Goal: Task Accomplishment & Management: Manage account settings

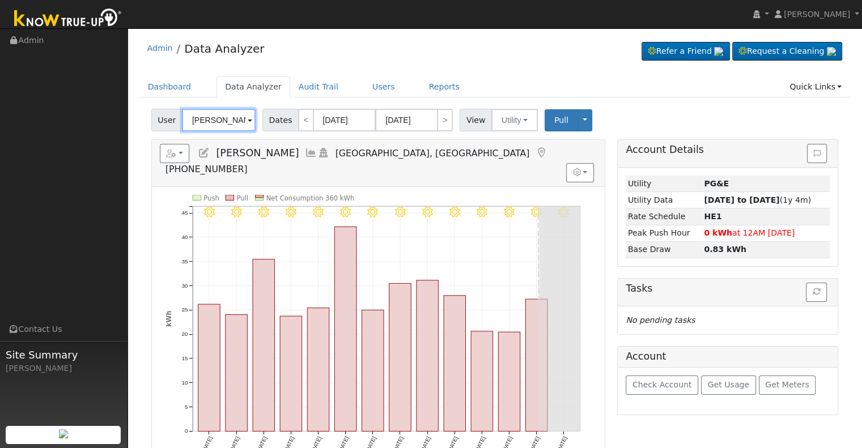
click at [198, 115] on input "[PERSON_NAME]" at bounding box center [219, 120] width 74 height 23
click at [197, 114] on input "[PERSON_NAME]" at bounding box center [219, 120] width 74 height 23
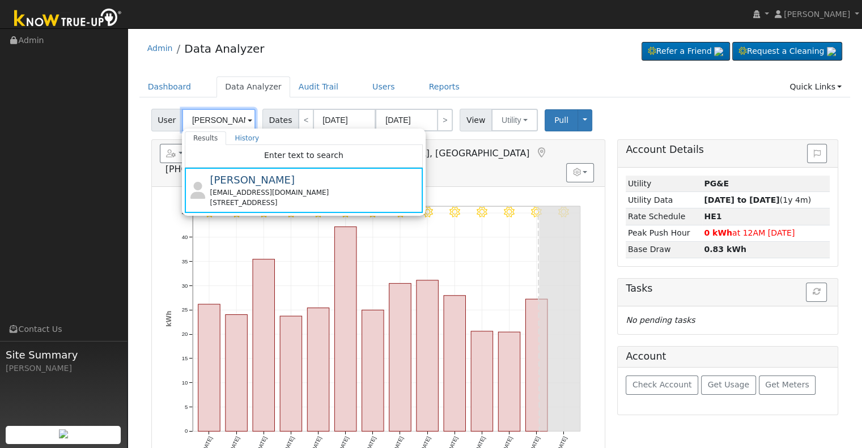
click at [199, 115] on input "[PERSON_NAME]" at bounding box center [219, 120] width 74 height 23
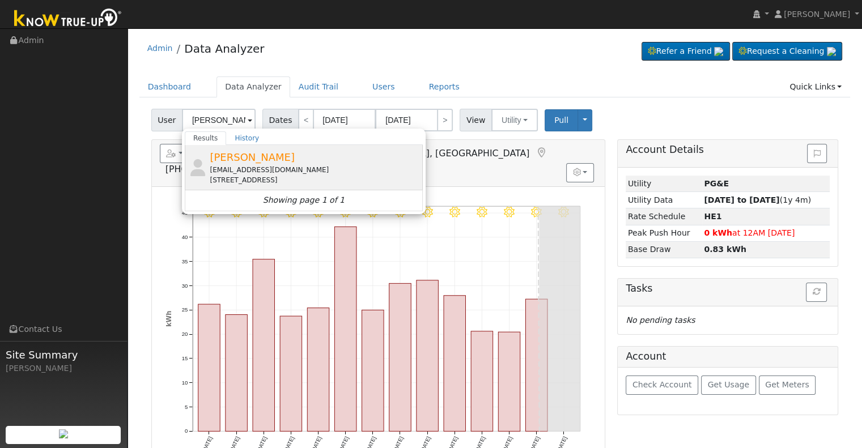
click at [283, 172] on div "[EMAIL_ADDRESS][DOMAIN_NAME]" at bounding box center [315, 170] width 210 height 10
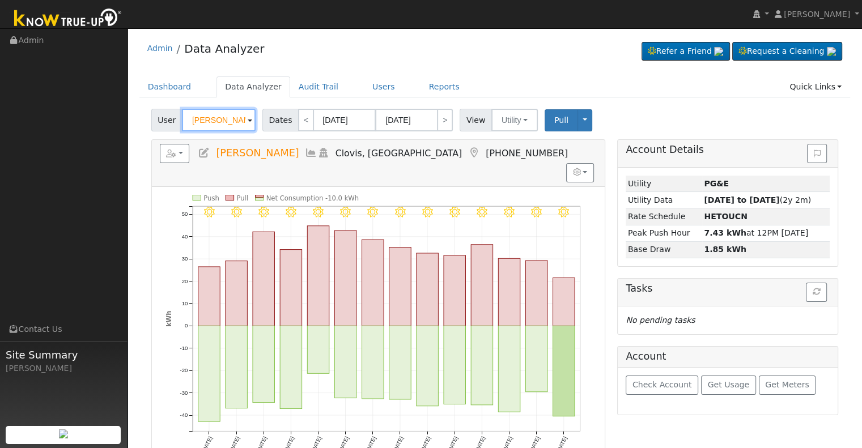
click at [224, 123] on input "[PERSON_NAME]" at bounding box center [219, 120] width 74 height 23
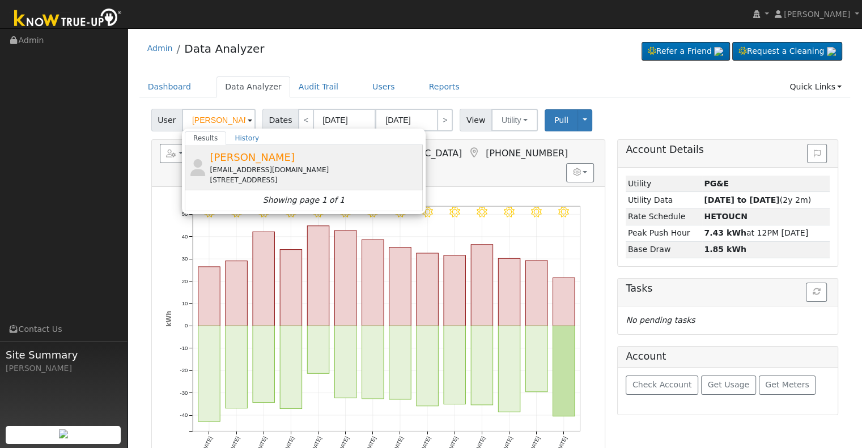
click at [268, 166] on div "[EMAIL_ADDRESS][DOMAIN_NAME]" at bounding box center [315, 170] width 210 height 10
type input "[PERSON_NAME]"
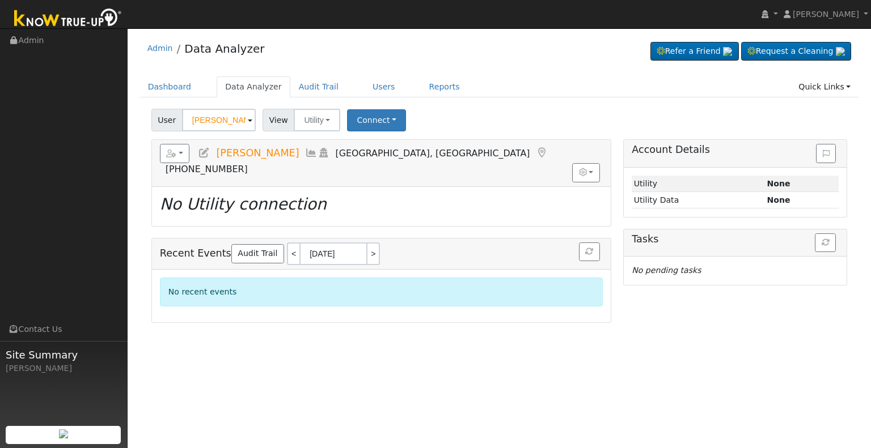
click at [206, 151] on icon at bounding box center [204, 153] width 12 height 10
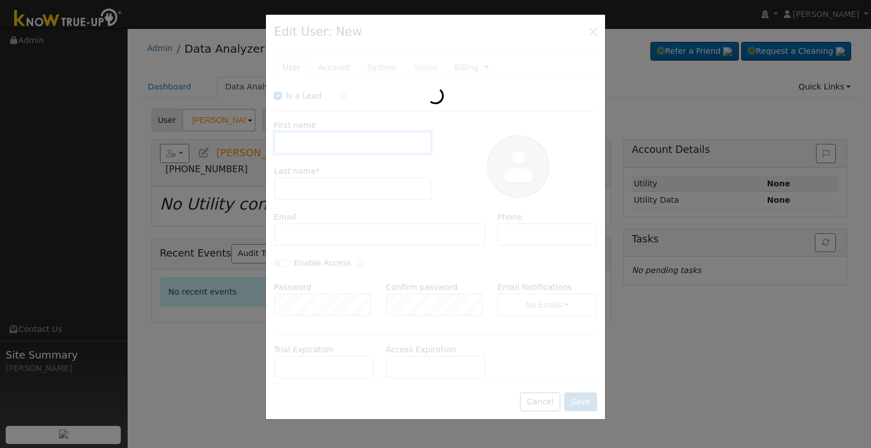
checkbox input "true"
type input "Maxim"
type input "[PERSON_NAME]"
type input "[EMAIL_ADDRESS][DOMAIN_NAME]"
type input "5596563812"
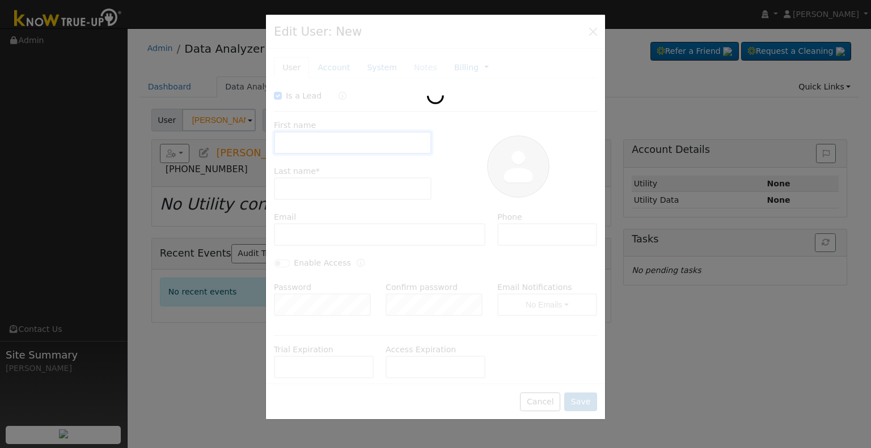
checkbox input "false"
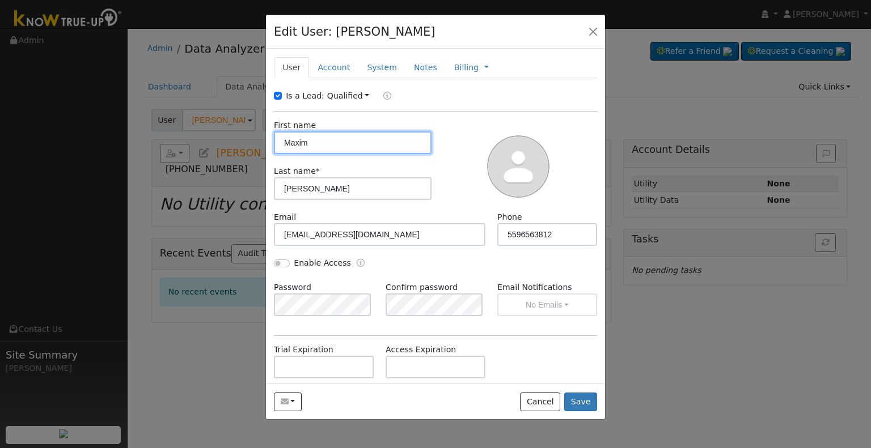
click at [324, 146] on input "Maxim" at bounding box center [353, 142] width 158 height 23
paste input "& [PERSON_NAME]"
type input "Maxim & [PERSON_NAME]"
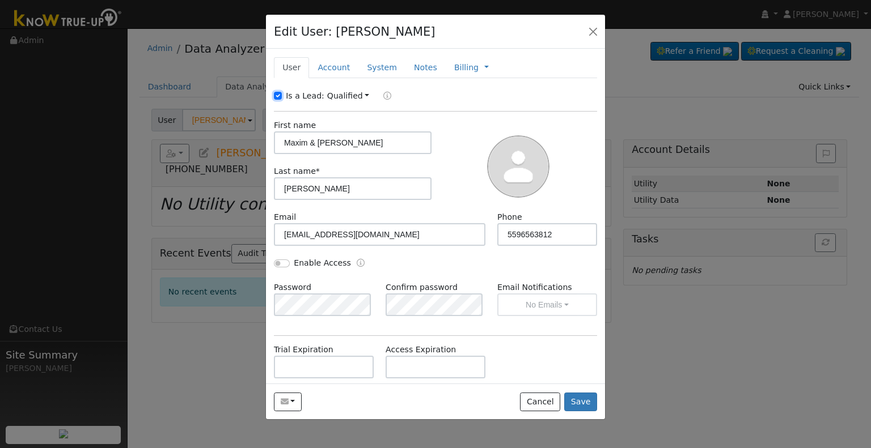
click at [274, 93] on input "Is a Lead:" at bounding box center [278, 96] width 8 height 8
checkbox input "false"
click at [315, 196] on input "[PERSON_NAME]" at bounding box center [353, 188] width 158 height 23
click at [277, 265] on input "Enable Access" at bounding box center [282, 264] width 16 height 8
checkbox input "true"
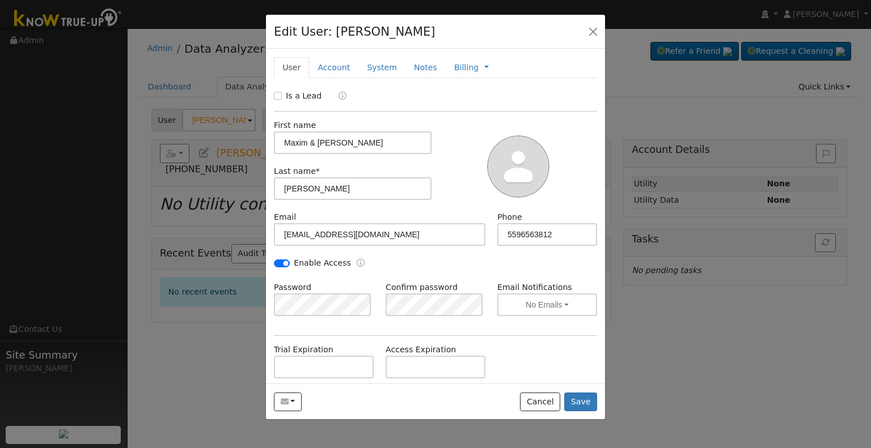
click at [573, 321] on div "Password Confirm password Email Notifications No Emails No Emails Weekly Emails…" at bounding box center [435, 305] width 335 height 46
click at [565, 302] on button "No Emails" at bounding box center [547, 305] width 100 height 23
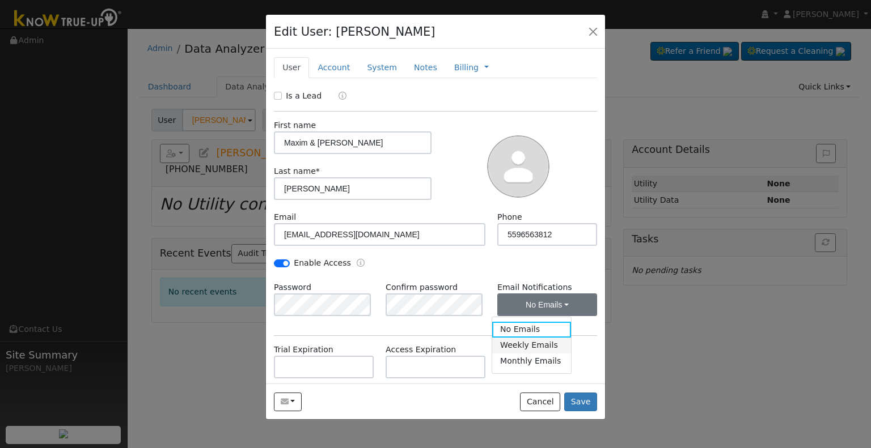
click at [535, 345] on link "Weekly Emails" at bounding box center [531, 346] width 79 height 16
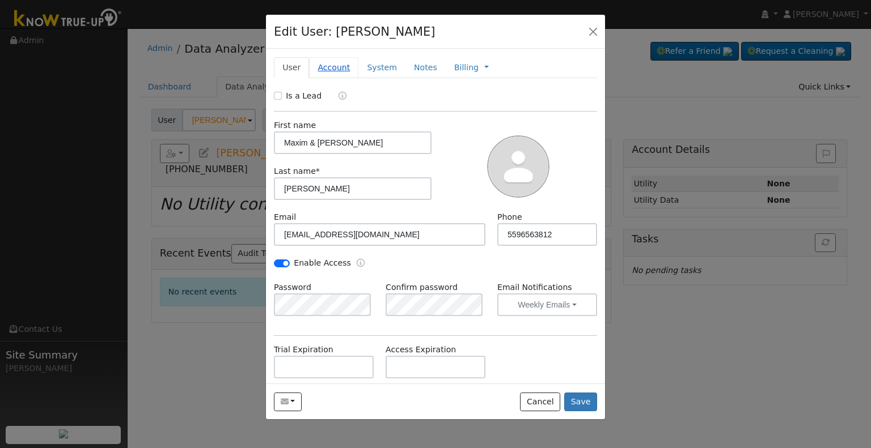
click at [333, 67] on link "Account" at bounding box center [333, 67] width 49 height 21
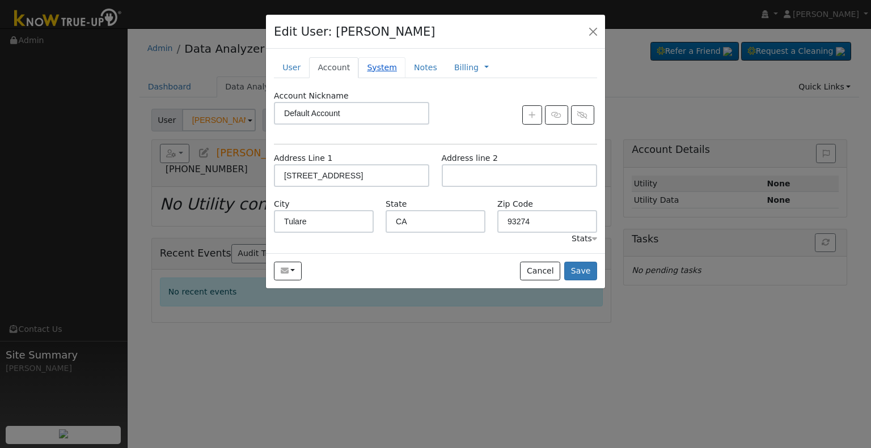
click at [360, 70] on link "System" at bounding box center [381, 67] width 47 height 21
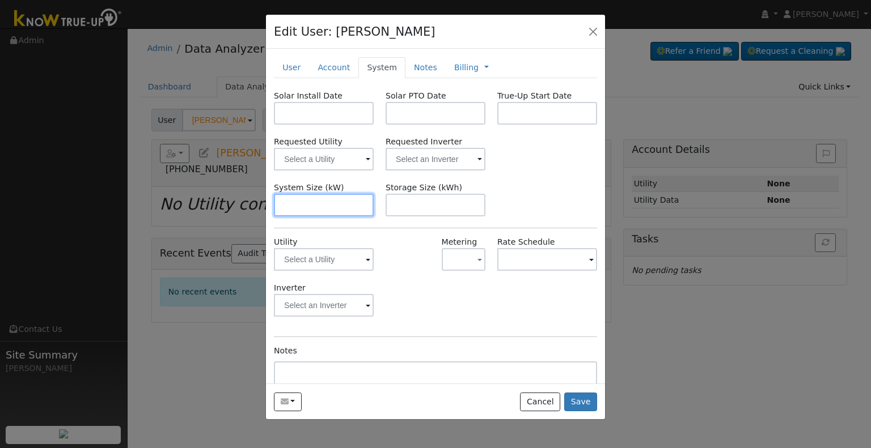
click at [338, 205] on input "text" at bounding box center [324, 205] width 100 height 23
paste input "12.710"
type input "12.7"
click at [331, 151] on input "text" at bounding box center [324, 159] width 100 height 23
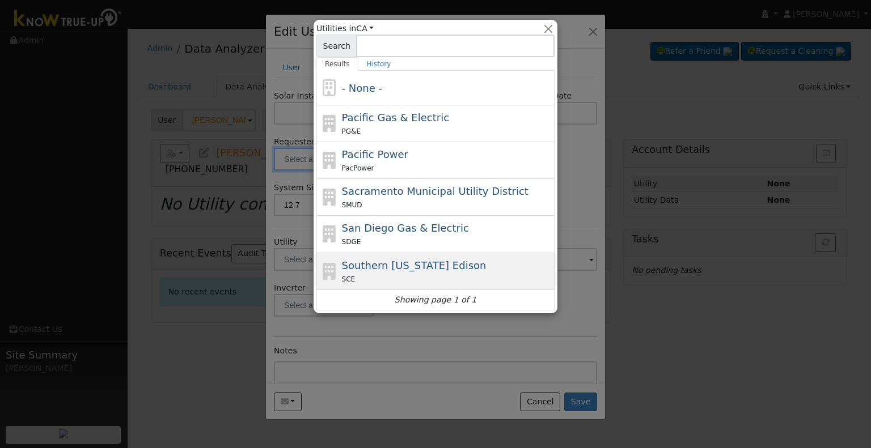
click at [443, 273] on div "SCE" at bounding box center [447, 279] width 210 height 12
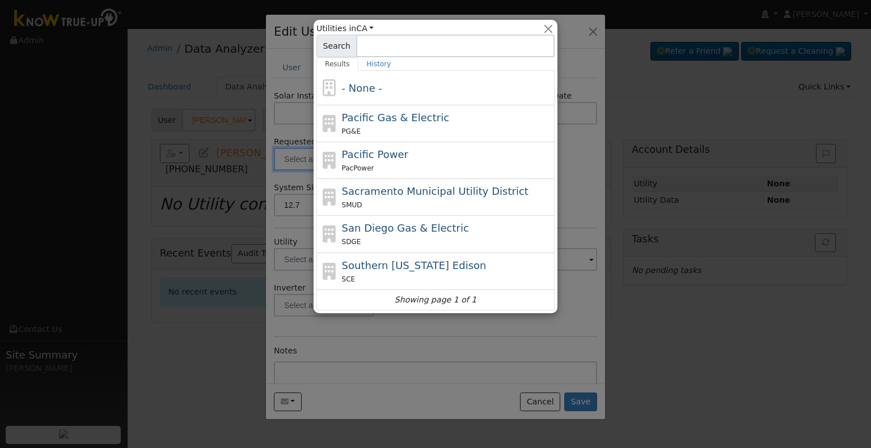
type input "Southern [US_STATE] Edison"
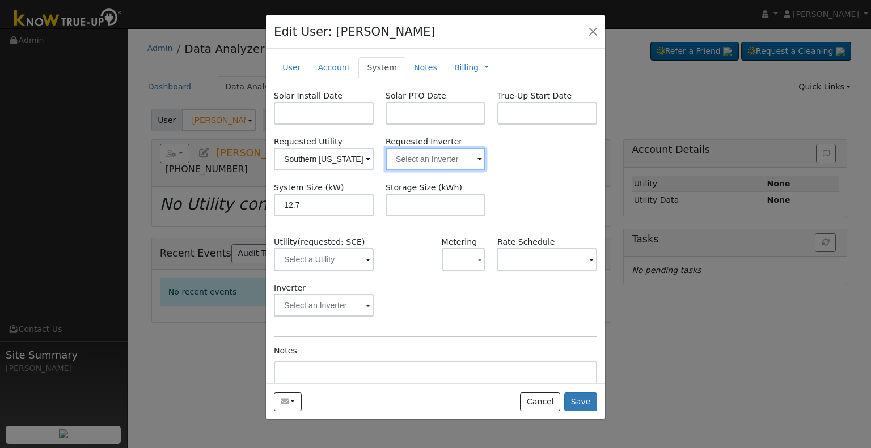
click at [374, 154] on input "text" at bounding box center [324, 159] width 100 height 23
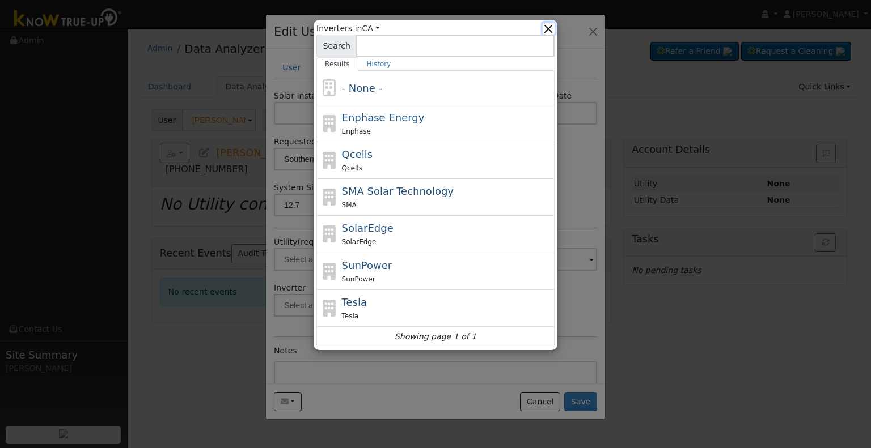
click at [549, 26] on button "button" at bounding box center [548, 29] width 12 height 12
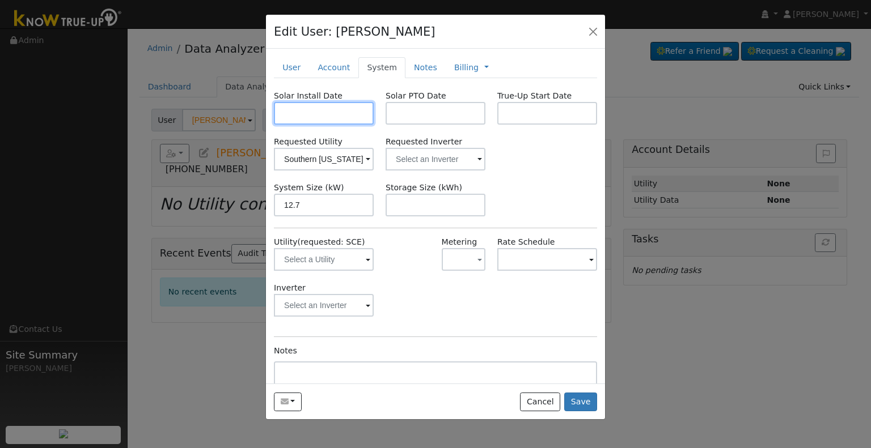
click at [299, 117] on input "text" at bounding box center [324, 113] width 100 height 23
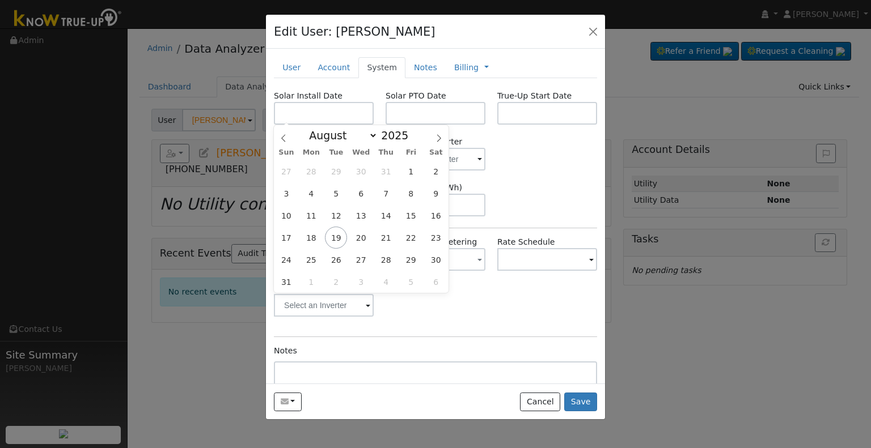
drag, startPoint x: 523, startPoint y: 188, endPoint x: 510, endPoint y: 190, distance: 13.8
click at [523, 188] on div "System Size (kW) 12.7 Storage Size (kWh)" at bounding box center [435, 199] width 335 height 35
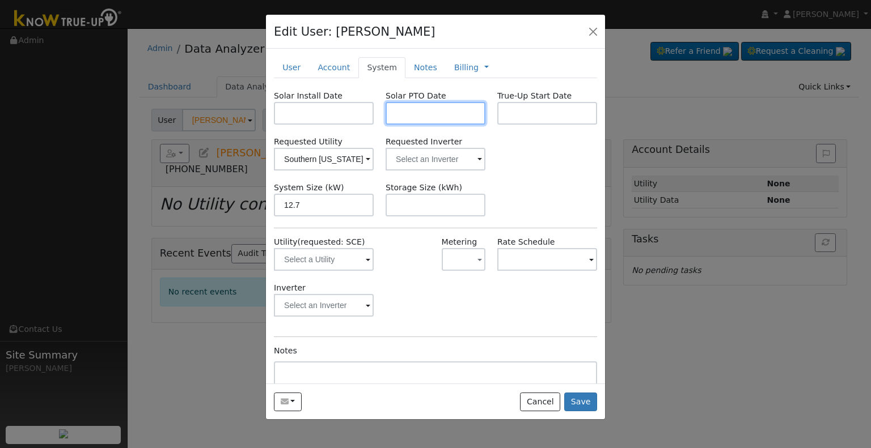
click at [415, 109] on input "text" at bounding box center [435, 113] width 100 height 23
paste input "[DATE]"
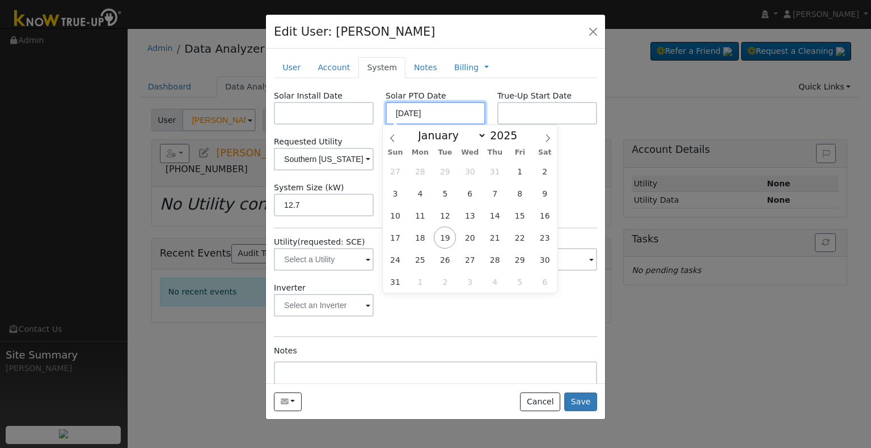
type input "[DATE]"
click at [333, 118] on input "text" at bounding box center [324, 113] width 100 height 23
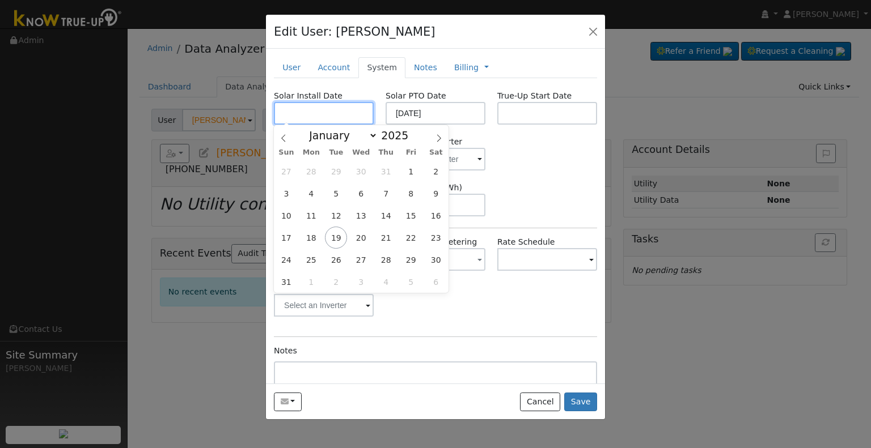
click at [353, 118] on input "text" at bounding box center [324, 113] width 100 height 23
paste input "[DATE]"
type input "[DATE]"
click at [512, 201] on div "System Size (kW) 12.7 Storage Size (kWh)" at bounding box center [435, 199] width 335 height 35
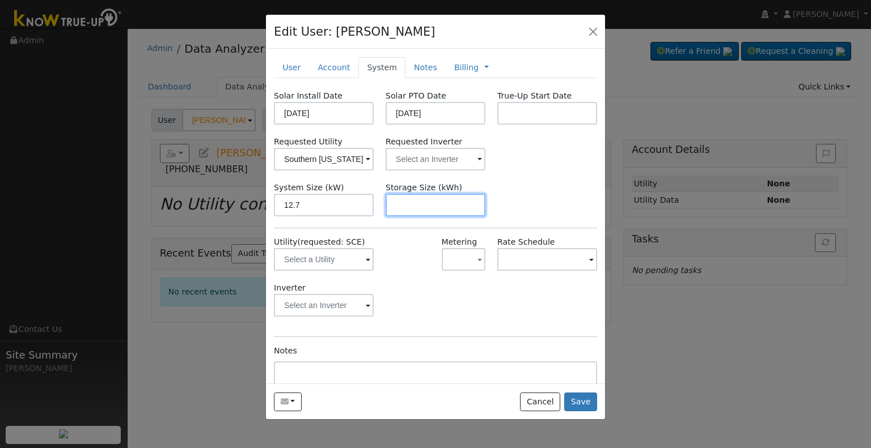
click at [443, 209] on input "text" at bounding box center [435, 205] width 100 height 23
click at [418, 206] on input "text" at bounding box center [435, 205] width 100 height 23
paste input "24.00"
type input "24"
click at [491, 188] on div "System Size (kW) 12.7 Storage Size (kWh) 24" at bounding box center [435, 199] width 335 height 35
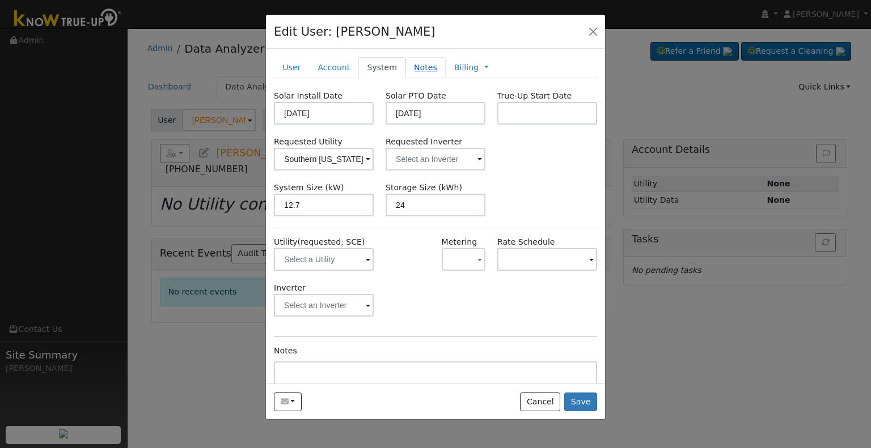
click at [419, 65] on link "Notes" at bounding box center [425, 67] width 40 height 21
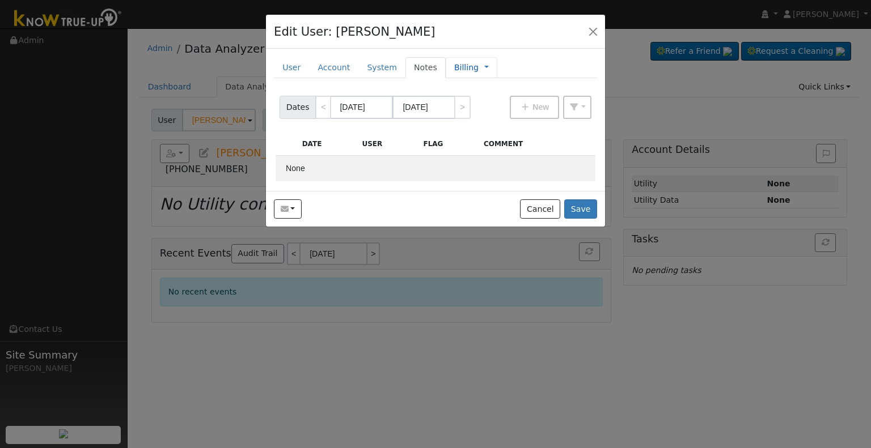
click at [454, 69] on link "Billing" at bounding box center [466, 68] width 24 height 12
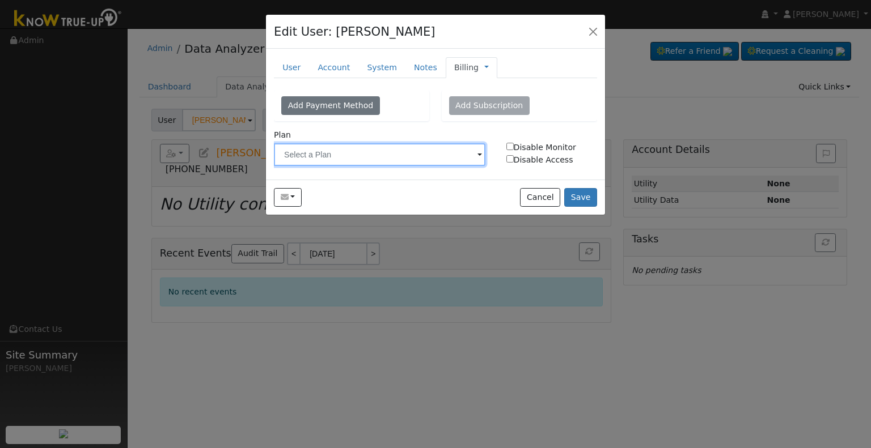
click at [374, 147] on input "text" at bounding box center [379, 154] width 211 height 23
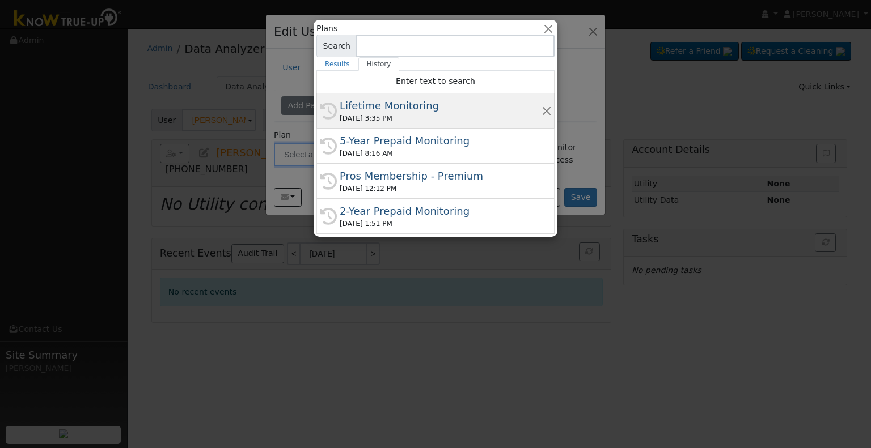
click at [375, 108] on div "Lifetime Monitoring" at bounding box center [440, 105] width 202 height 15
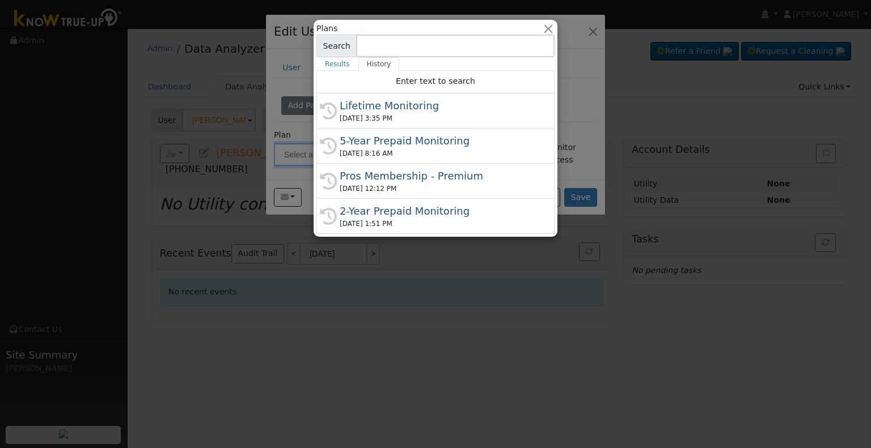
type input "Lifetime Monitoring"
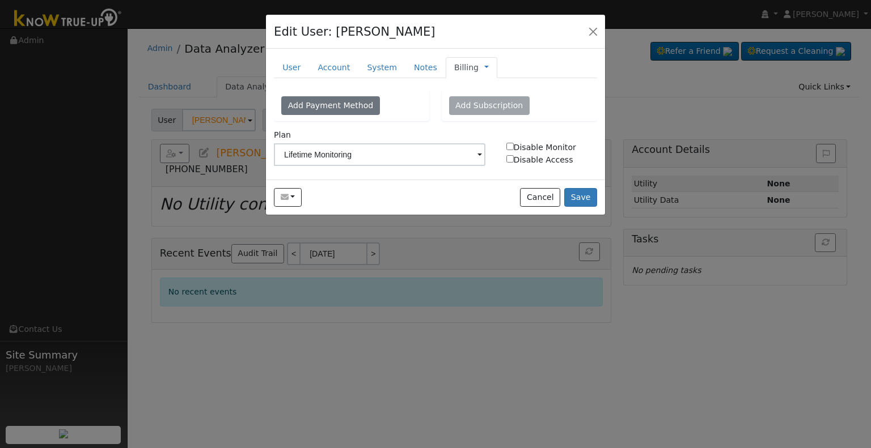
click at [478, 67] on span "Management Billing Timeline" at bounding box center [483, 67] width 10 height 9
click at [484, 67] on link at bounding box center [486, 68] width 5 height 12
click at [495, 81] on link "Management" at bounding box center [524, 88] width 79 height 16
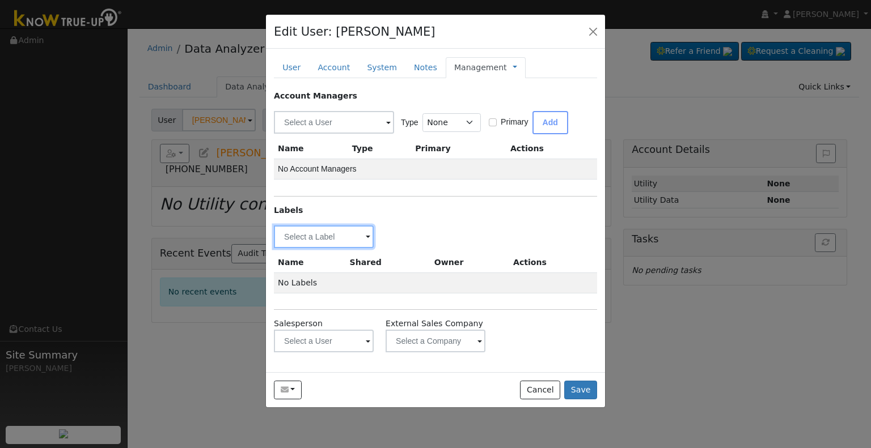
click at [304, 244] on input "text" at bounding box center [324, 237] width 100 height 23
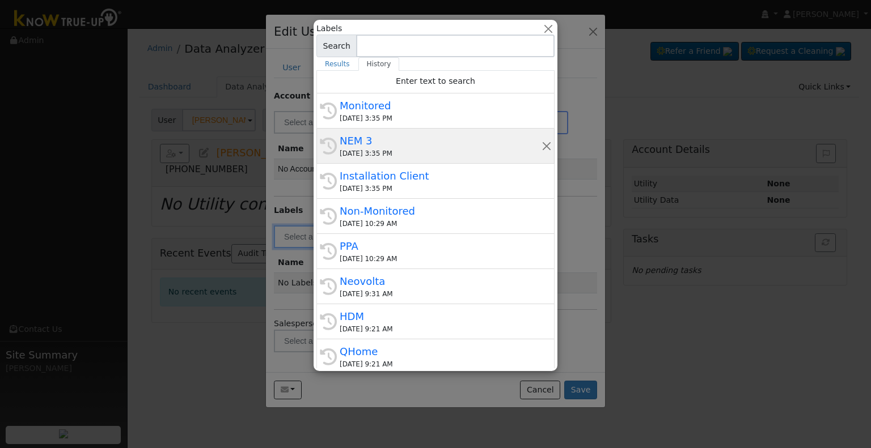
click at [394, 138] on div "NEM 3" at bounding box center [440, 140] width 202 height 15
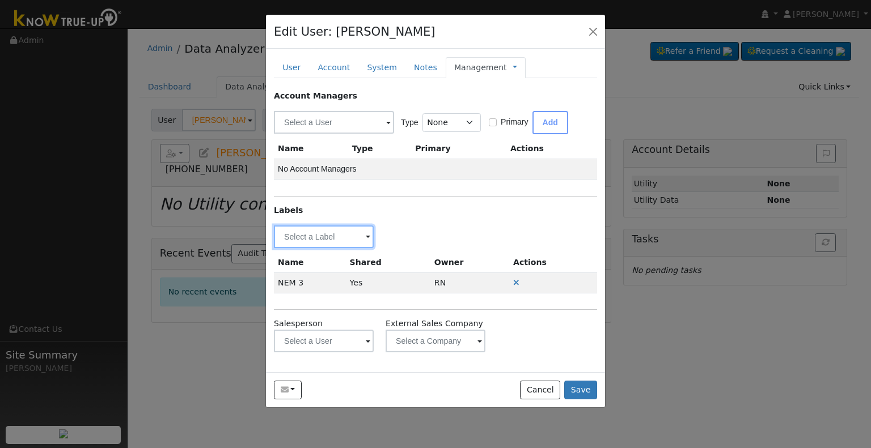
click at [331, 231] on input "text" at bounding box center [324, 237] width 100 height 23
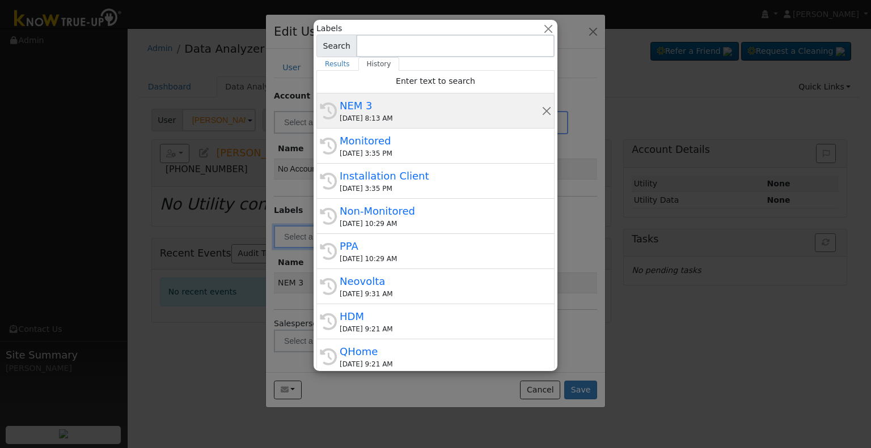
click at [370, 111] on div "NEM 3" at bounding box center [440, 105] width 202 height 15
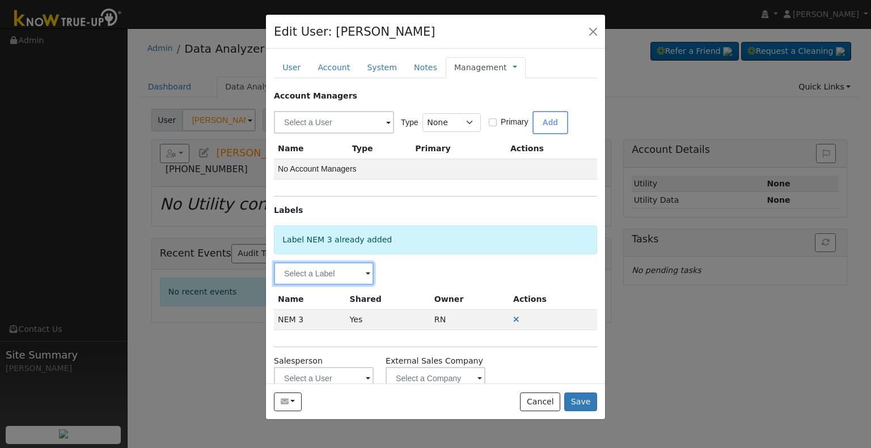
click at [333, 267] on input "text" at bounding box center [324, 273] width 100 height 23
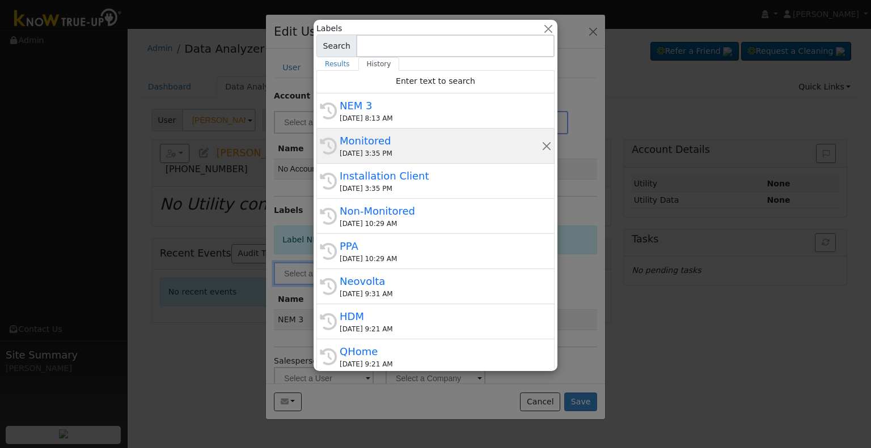
click at [393, 142] on div "Monitored" at bounding box center [440, 140] width 202 height 15
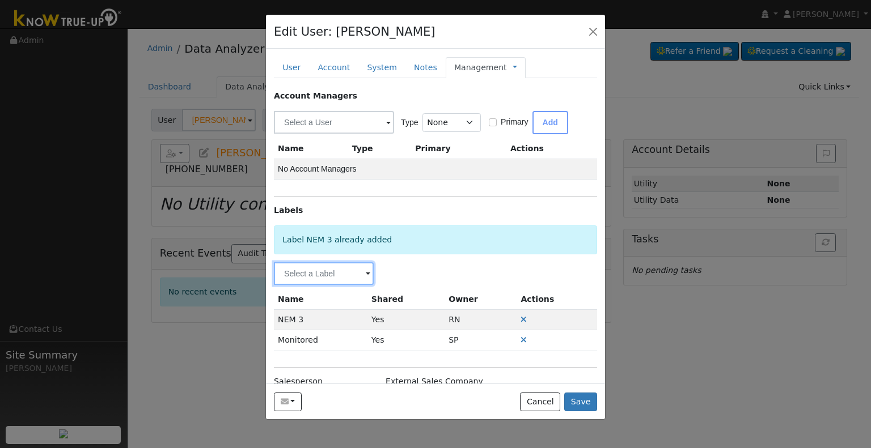
click at [349, 282] on input "text" at bounding box center [324, 273] width 100 height 23
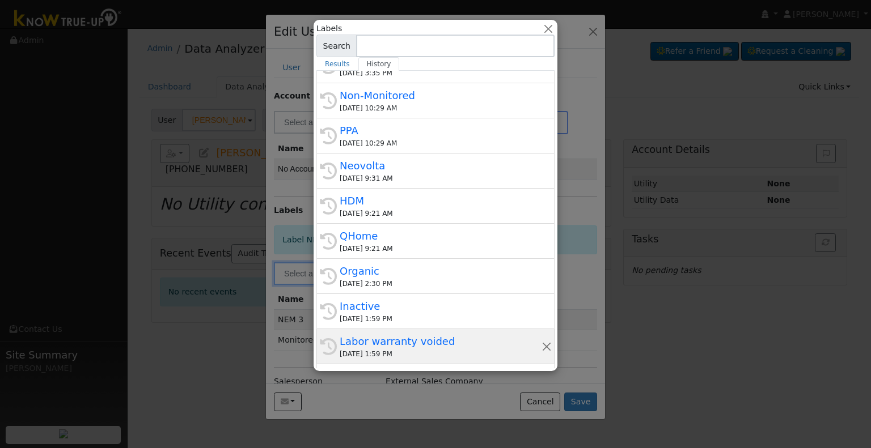
scroll to position [10, 0]
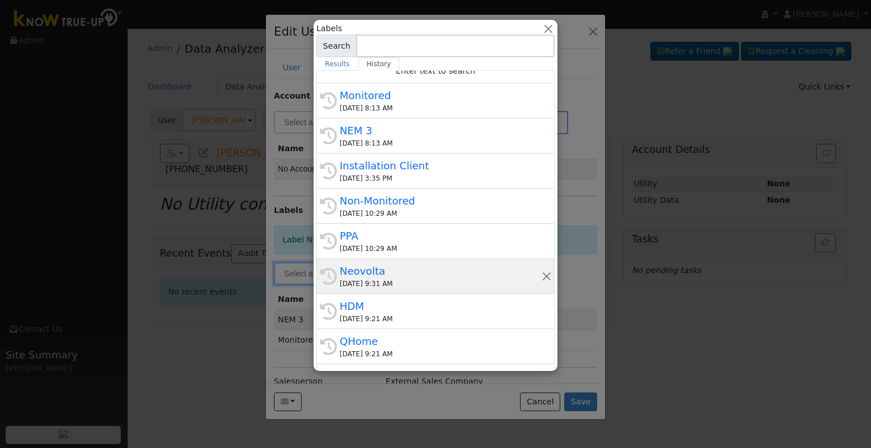
click at [407, 283] on div "[DATE] 9:31 AM" at bounding box center [440, 284] width 202 height 10
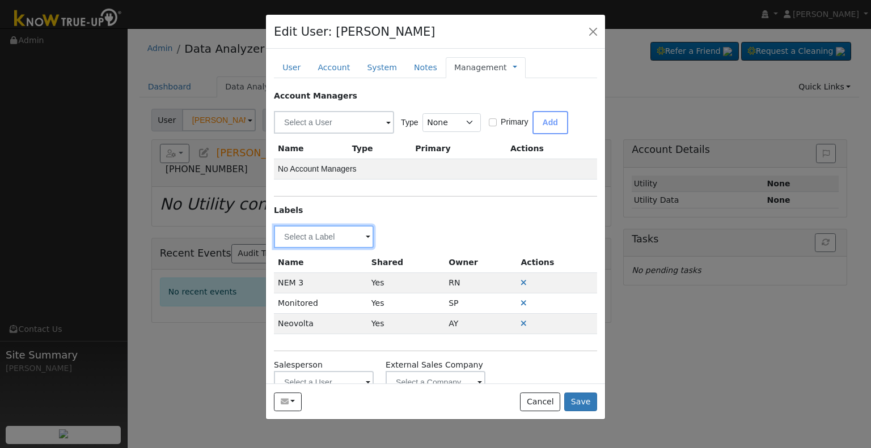
click at [354, 243] on input "text" at bounding box center [324, 237] width 100 height 23
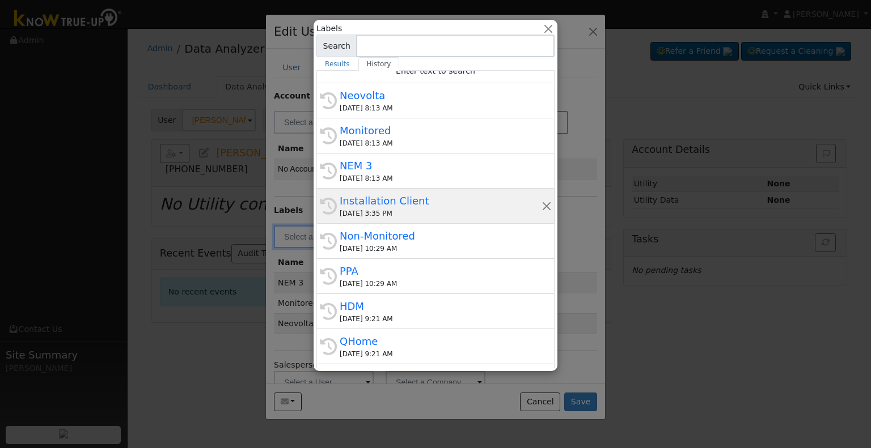
click at [410, 201] on div "Installation Client" at bounding box center [440, 200] width 202 height 15
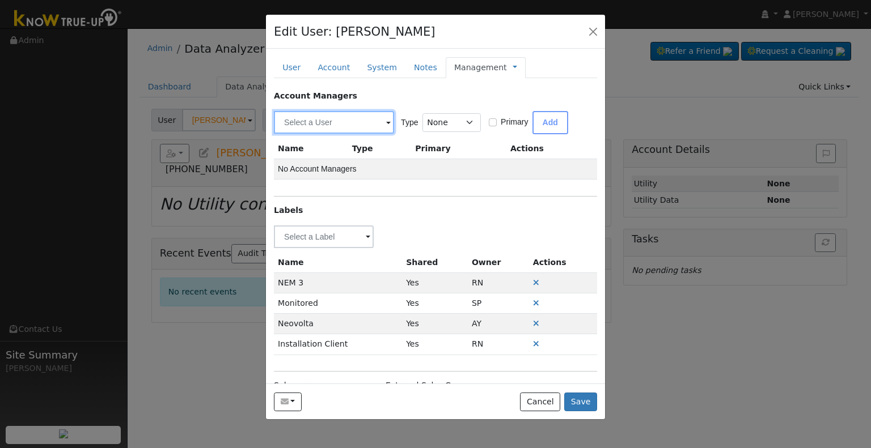
click at [337, 131] on input "text" at bounding box center [334, 122] width 120 height 23
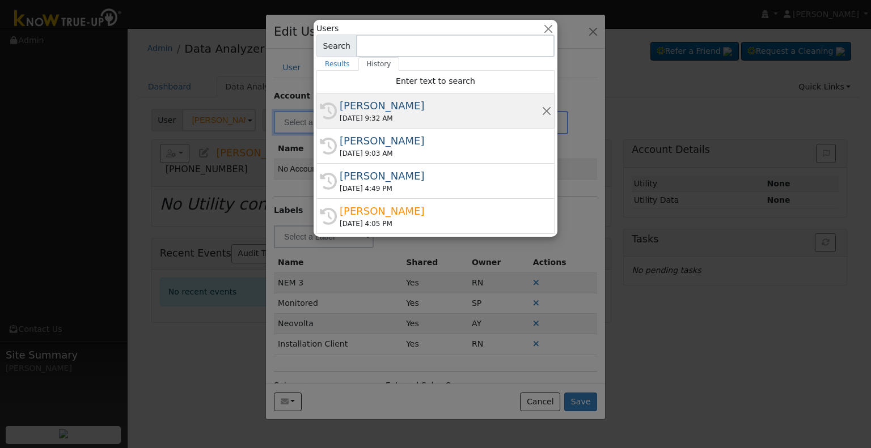
click at [359, 111] on div "[PERSON_NAME]" at bounding box center [440, 105] width 202 height 15
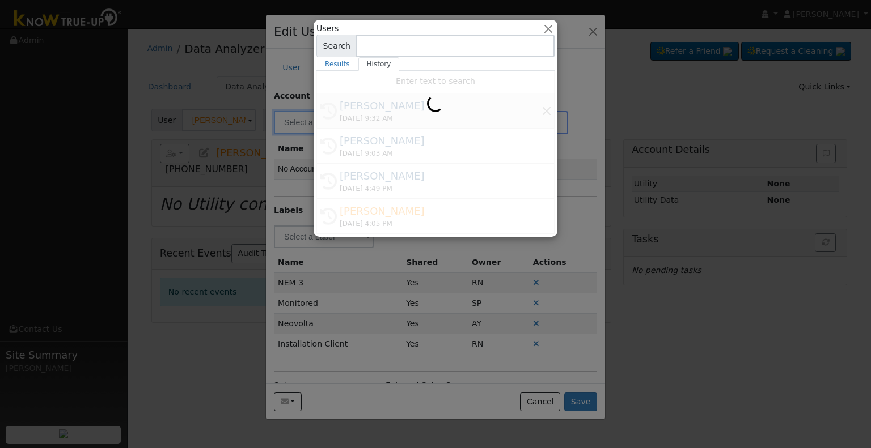
type input "[PERSON_NAME]"
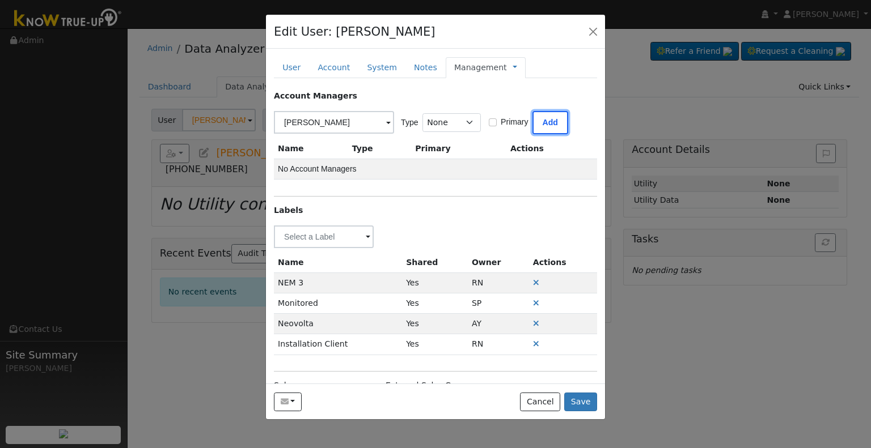
click at [544, 122] on button "Add" at bounding box center [550, 122] width 36 height 23
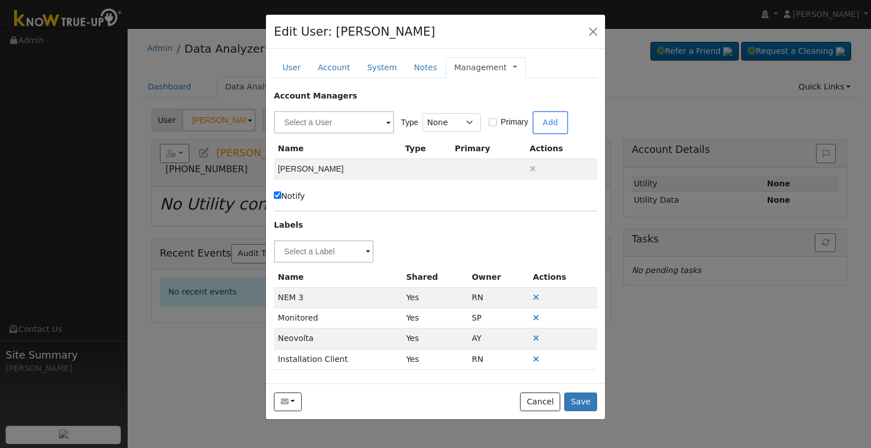
click at [296, 199] on label "Notify" at bounding box center [289, 196] width 31 height 12
click at [281, 199] on input "Notify" at bounding box center [277, 195] width 7 height 7
checkbox input "false"
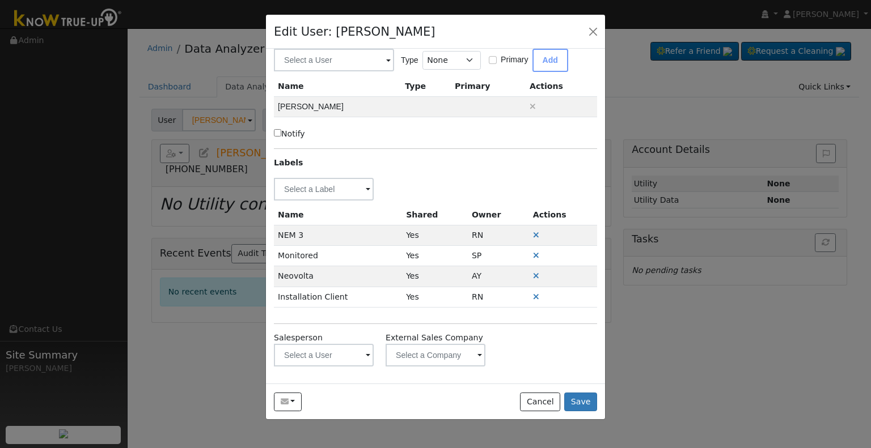
scroll to position [0, 0]
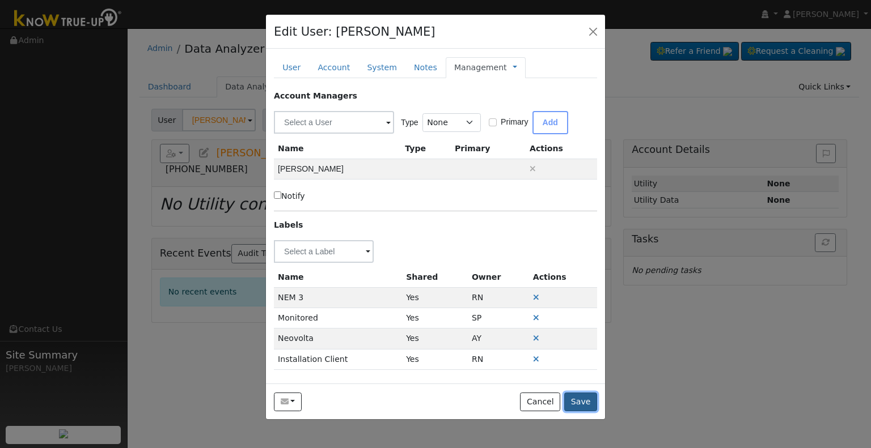
click at [572, 401] on button "Save" at bounding box center [580, 402] width 33 height 19
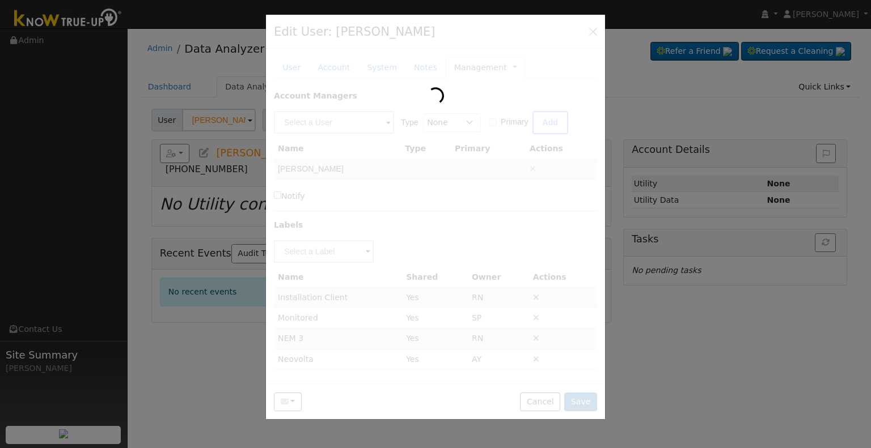
type input "Maxim & [PERSON_NAME]"
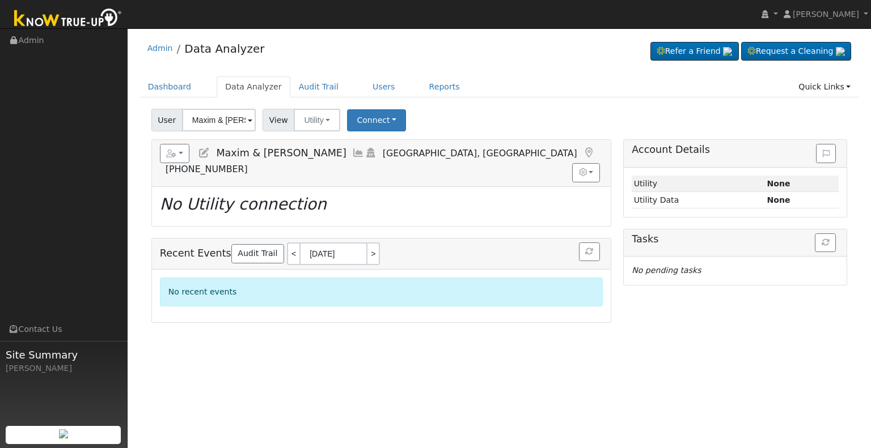
click at [199, 147] on link at bounding box center [204, 152] width 12 height 11
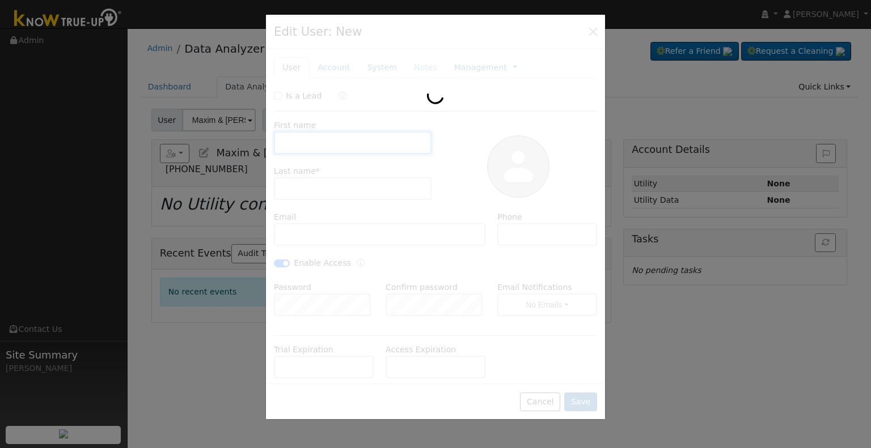
type input "Maxim & [PERSON_NAME]"
type input "[PERSON_NAME]"
type input "[EMAIL_ADDRESS][DOMAIN_NAME]"
type input "5596563812"
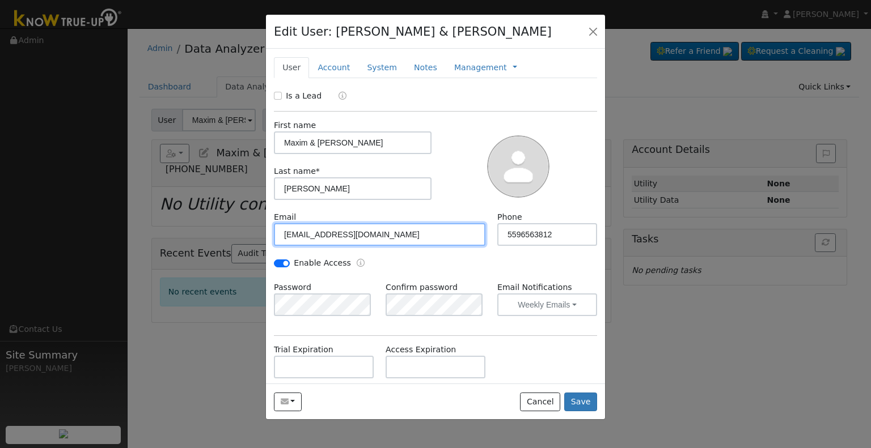
drag, startPoint x: 390, startPoint y: 241, endPoint x: 273, endPoint y: 229, distance: 117.9
click at [273, 229] on div "Email [EMAIL_ADDRESS][DOMAIN_NAME]" at bounding box center [379, 228] width 223 height 35
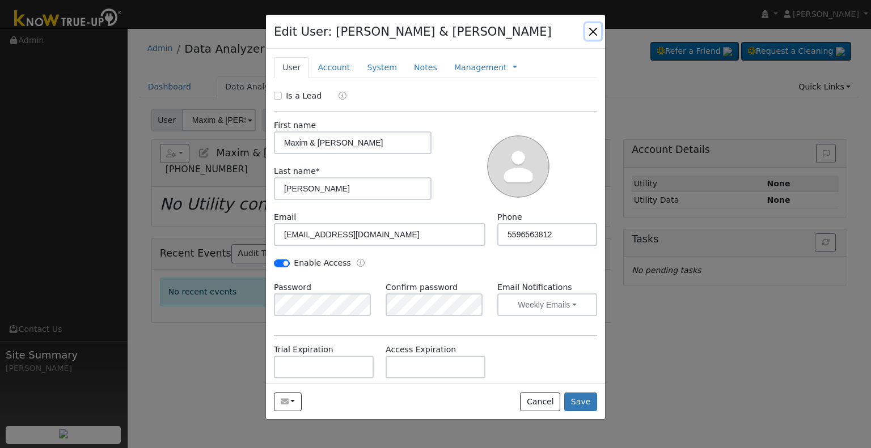
click at [595, 29] on button "button" at bounding box center [593, 31] width 16 height 16
